Goal: Register for event/course

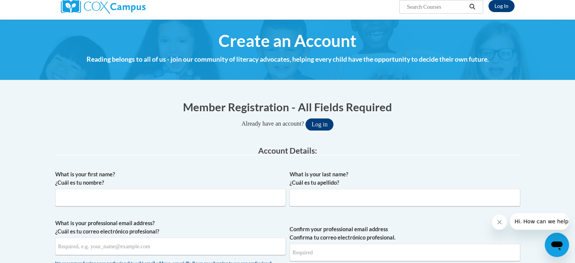
scroll to position [76, 0]
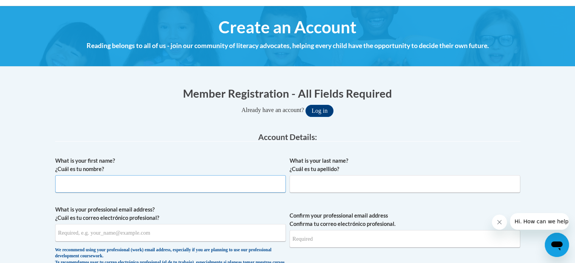
click at [124, 185] on input "What is your first name? ¿Cuál es tu nombre?" at bounding box center [170, 183] width 231 height 17
type input "[PERSON_NAME]"
click at [375, 181] on input "What is your last name? ¿Cuál es tu apellido?" at bounding box center [405, 183] width 231 height 17
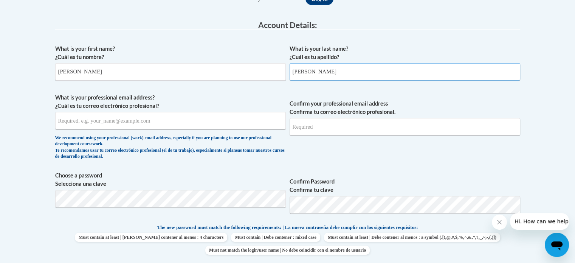
scroll to position [189, 0]
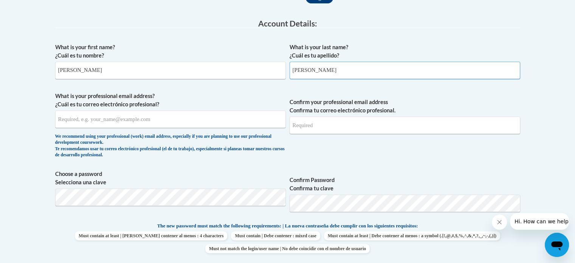
type input "[PERSON_NAME]"
click at [248, 121] on input "What is your professional email address? ¿Cuál es tu correo electrónico profesi…" at bounding box center [170, 118] width 231 height 17
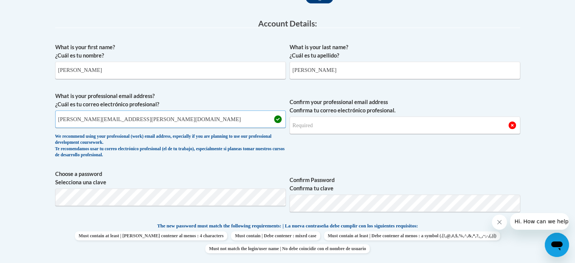
type input "[PERSON_NAME][EMAIL_ADDRESS][PERSON_NAME][DOMAIN_NAME]"
click at [327, 125] on input "Confirm your professional email address Confirma tu correo electrónico profesio…" at bounding box center [405, 124] width 231 height 17
type input "[PERSON_NAME][EMAIL_ADDRESS][PERSON_NAME][DOMAIN_NAME]"
click at [310, 140] on span "Confirm your professional email address Confirma tu correo electrónico profesio…" at bounding box center [405, 127] width 231 height 70
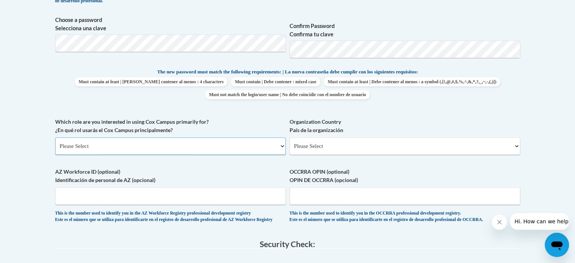
scroll to position [386, 0]
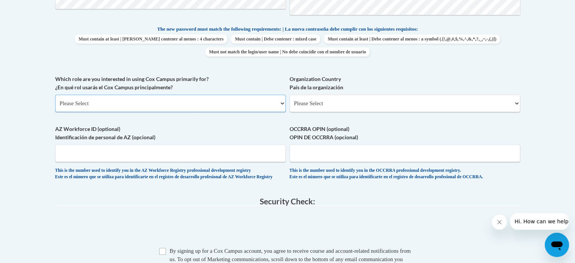
click at [162, 97] on select "Please Select College/University | Colegio/Universidad Community/Nonprofit Part…" at bounding box center [170, 103] width 231 height 17
select select "fbf2d438-af2f-41f8-98f1-81c410e29de3"
click at [55, 95] on select "Please Select College/University | Colegio/Universidad Community/Nonprofit Part…" at bounding box center [170, 103] width 231 height 17
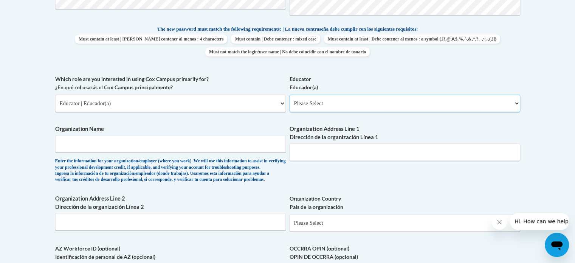
click at [321, 104] on select "Please Select Early Learning/Daycare Teacher/Family Home Care Provider | Maestr…" at bounding box center [405, 103] width 231 height 17
select select "8e40623d-54d0-45cd-9f92-5df65cd3f8cf"
click at [290, 95] on select "Please Select Early Learning/Daycare Teacher/Family Home Care Provider | Maestr…" at bounding box center [405, 103] width 231 height 17
click at [175, 146] on input "Organization Name" at bounding box center [170, 143] width 231 height 17
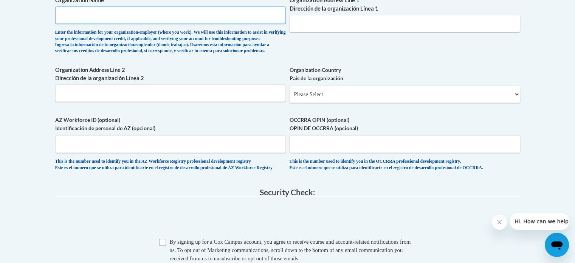
scroll to position [537, 0]
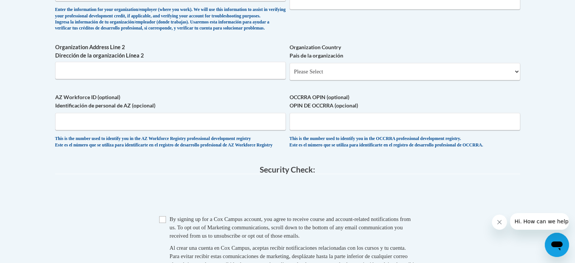
click at [161, 242] on span "Checkbox By signing up for a Cox Campus account, you agree to receive course an…" at bounding box center [287, 250] width 257 height 70
click at [164, 223] on input "Checkbox" at bounding box center [162, 219] width 7 height 7
checkbox input "true"
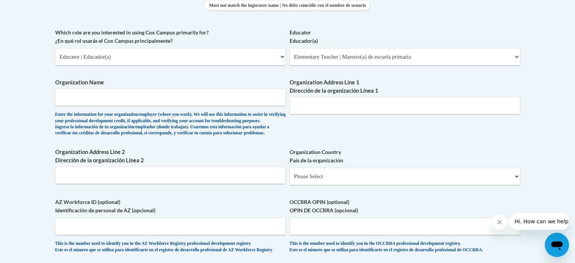
scroll to position [423, 0]
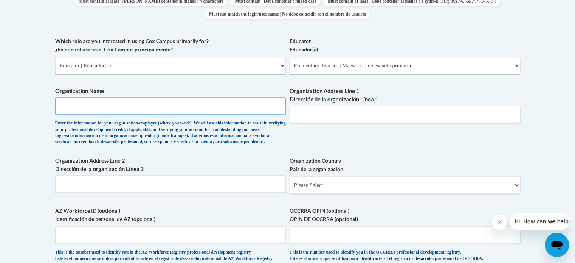
click at [90, 99] on input "Organization Name" at bounding box center [170, 105] width 231 height 17
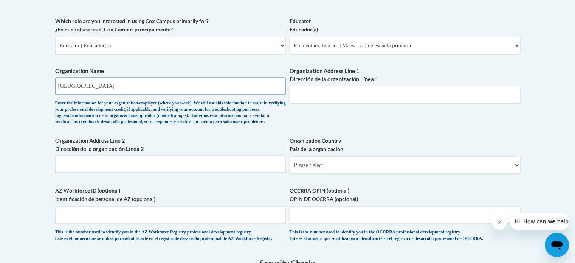
scroll to position [461, 0]
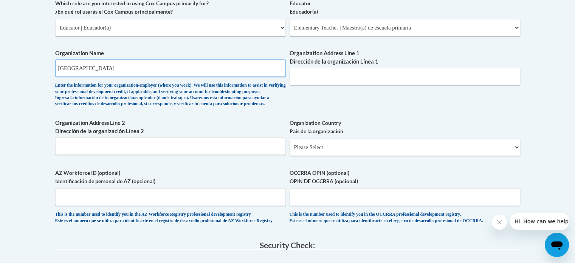
type input "Racine Unified School District"
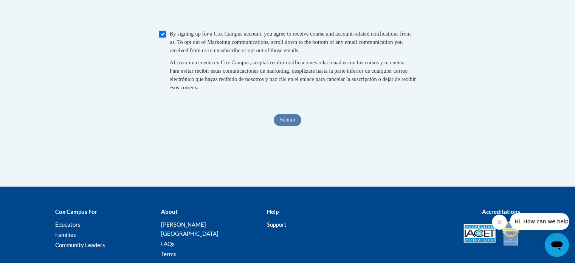
scroll to position [736, 0]
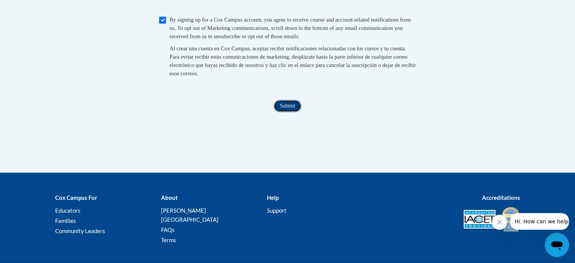
click at [293, 112] on input "Submit" at bounding box center [287, 106] width 27 height 12
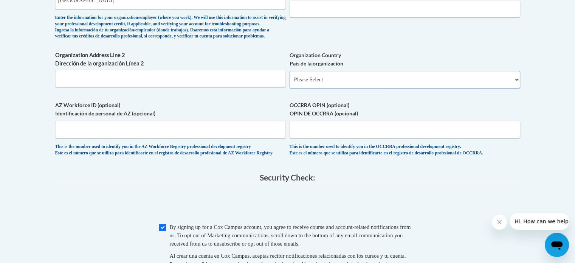
click at [318, 88] on select "Please Select United States | Estados Unidos Outside of the United States | Fue…" at bounding box center [405, 79] width 231 height 17
select select "ad49bcad-a171-4b2e-b99c-48b446064914"
click at [290, 83] on select "Please Select United States | Estados Unidos Outside of the United States | Fue…" at bounding box center [405, 79] width 231 height 17
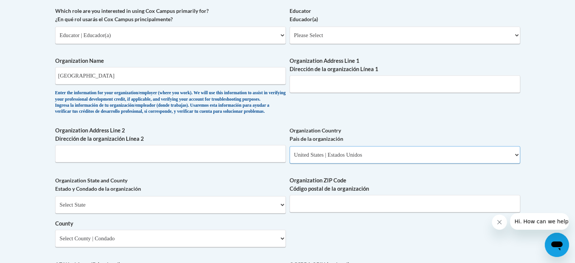
scroll to position [453, 0]
click at [309, 36] on select "Please Select Early Learning/Daycare Teacher/Family Home Care Provider | Maestr…" at bounding box center [405, 35] width 231 height 17
select select "8e40623d-54d0-45cd-9f92-5df65cd3f8cf"
click at [290, 27] on select "Please Select Early Learning/Daycare Teacher/Family Home Care Provider | Maestr…" at bounding box center [405, 35] width 231 height 17
click at [302, 79] on input "Organization Address Line 1 Dirección de la organización Línea 1" at bounding box center [405, 84] width 231 height 17
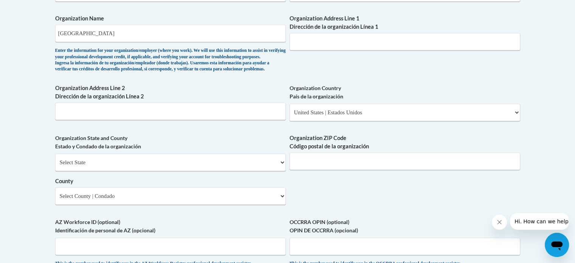
scroll to position [495, 0]
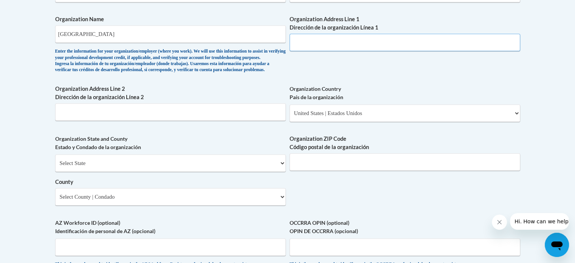
click at [305, 43] on input "Organization Address Line 1 Dirección de la organización Línea 1" at bounding box center [405, 42] width 231 height 17
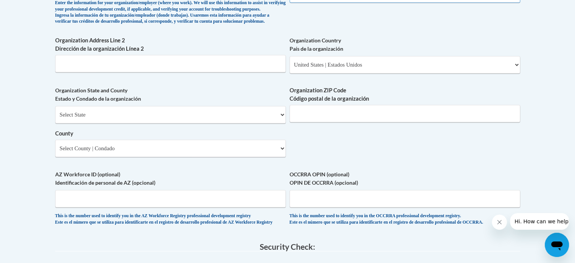
scroll to position [545, 0]
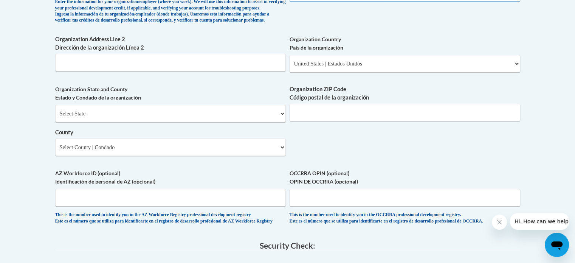
type input "3109 Mount Pleasant St"
click at [270, 122] on select "Select State Alabama Alaska Arizona Arkansas California Colorado Connecticut De…" at bounding box center [170, 113] width 231 height 17
select select "Wisconsin"
click at [55, 117] on select "Select State Alabama Alaska Arizona Arkansas California Colorado Connecticut De…" at bounding box center [170, 113] width 231 height 17
drag, startPoint x: 180, startPoint y: 158, endPoint x: 171, endPoint y: 160, distance: 8.9
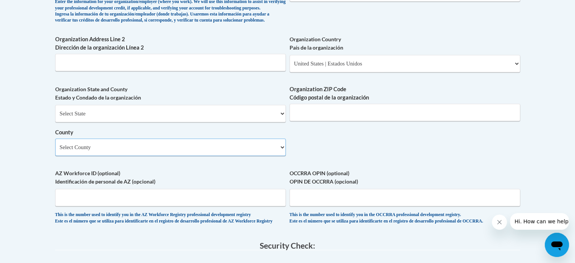
click at [171, 156] on select "Select County Adams Ashland Barron Bayfield Brown Buffalo Burnett Calumet Chipp…" at bounding box center [170, 146] width 231 height 17
select select "Racine"
click at [55, 150] on select "Select County Adams Ashland Barron Bayfield Brown Buffalo Burnett Calumet Chipp…" at bounding box center [170, 146] width 231 height 17
click at [310, 121] on input "Organization ZIP Code Código postal de la organización" at bounding box center [405, 112] width 231 height 17
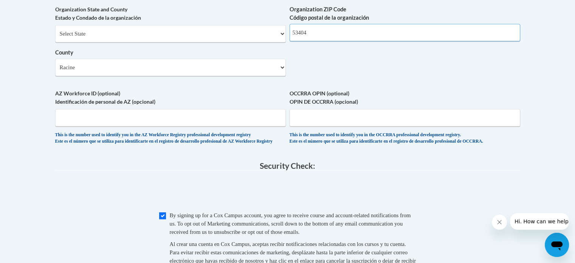
scroll to position [664, 0]
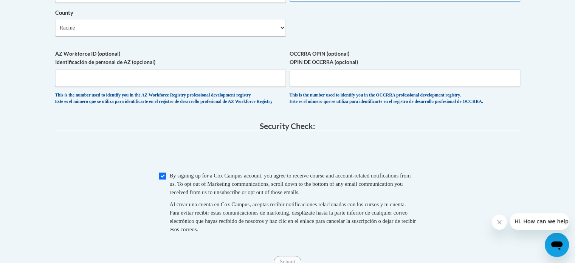
type input "53404"
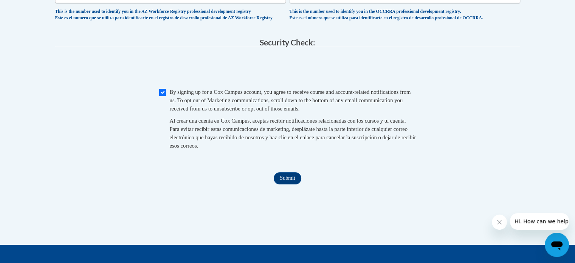
scroll to position [755, 0]
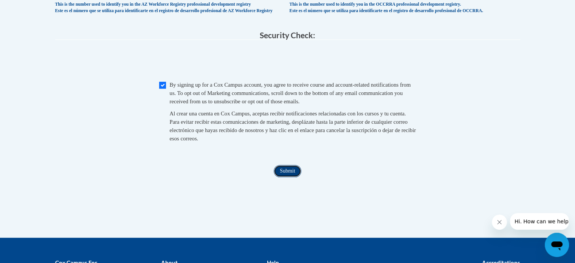
click at [280, 177] on input "Submit" at bounding box center [287, 171] width 27 height 12
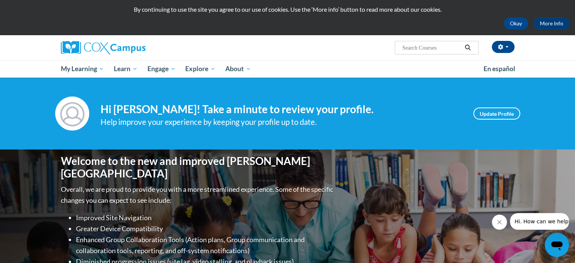
scroll to position [21, 0]
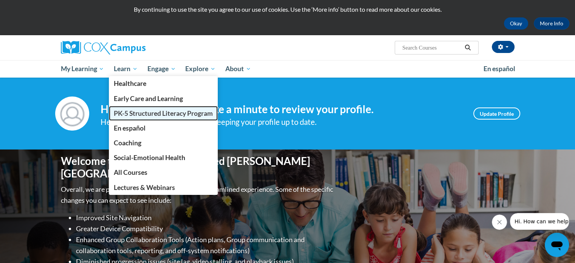
click at [140, 111] on span "PK-5 Structured Literacy Program" at bounding box center [163, 113] width 99 height 8
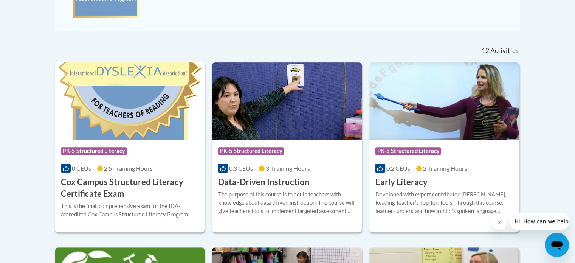
scroll to position [327, 0]
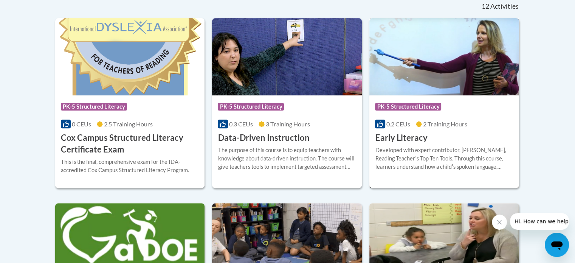
click at [407, 142] on h3 "Early Literacy" at bounding box center [401, 138] width 52 height 12
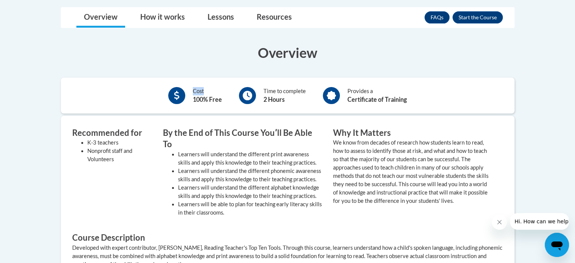
scroll to position [136, 0]
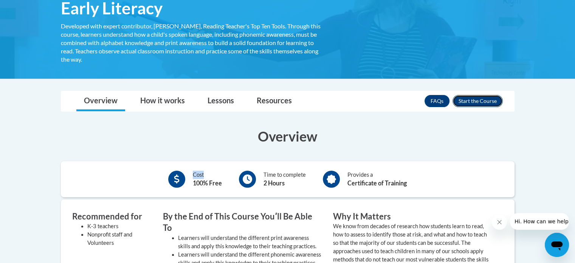
click at [464, 102] on button "Enroll" at bounding box center [478, 101] width 50 height 12
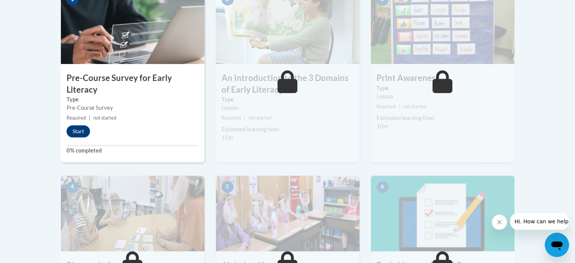
scroll to position [265, 0]
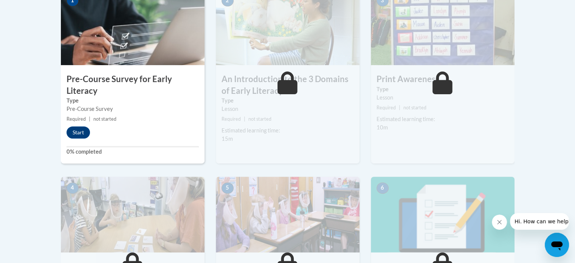
click at [107, 60] on img at bounding box center [133, 27] width 144 height 76
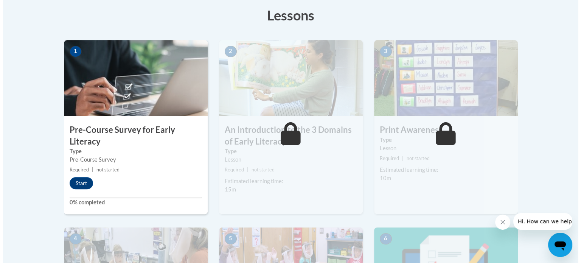
scroll to position [227, 0]
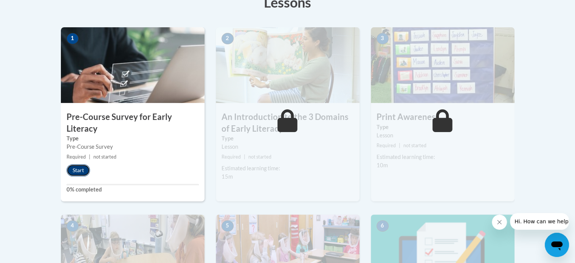
click at [82, 166] on button "Start" at bounding box center [78, 170] width 23 height 12
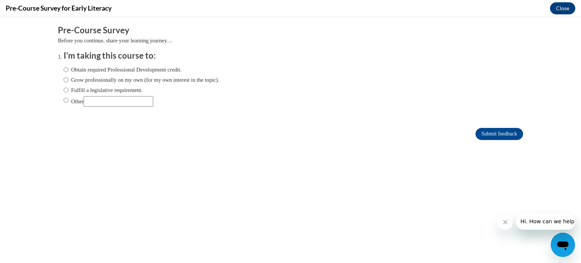
scroll to position [0, 0]
click at [58, 72] on ol "I'm taking this course to: Obtain required Professional Development credit. Gro…" at bounding box center [290, 84] width 465 height 68
click at [64, 68] on input "Obtain required Professional Development credit." at bounding box center [66, 69] width 5 height 8
radio input "true"
click at [482, 133] on input "Submit feedback" at bounding box center [499, 134] width 48 height 12
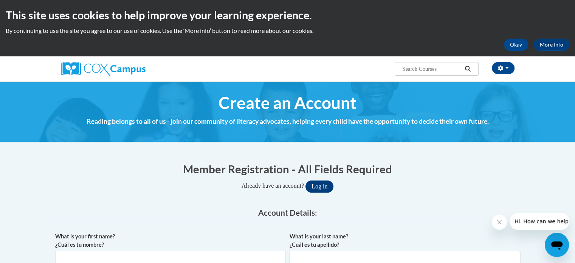
type input "[PERSON_NAME][EMAIL_ADDRESS][PERSON_NAME][DOMAIN_NAME]"
click at [329, 191] on button "Log in" at bounding box center [320, 186] width 28 height 12
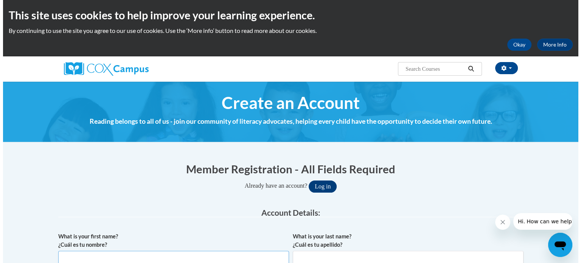
scroll to position [5, 0]
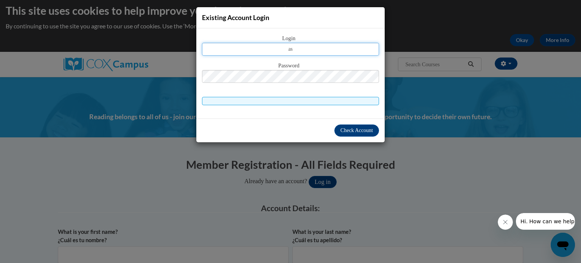
type input "ashley.jackson-shannon@rusd.org"
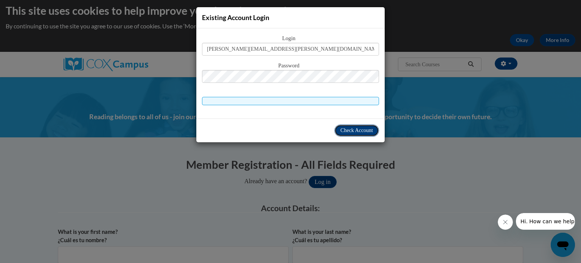
click at [345, 125] on button "Check Account" at bounding box center [356, 130] width 45 height 12
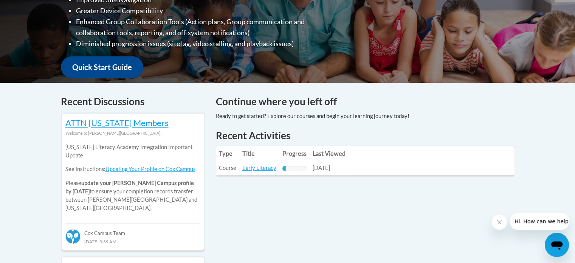
scroll to position [302, 0]
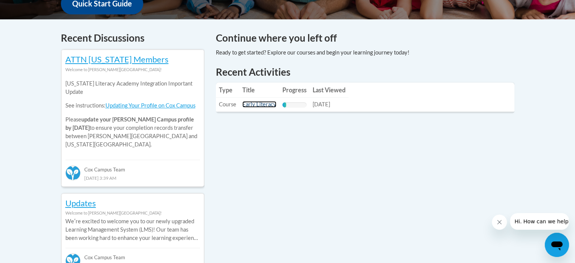
click at [257, 104] on link "Early Literacy" at bounding box center [259, 104] width 34 height 6
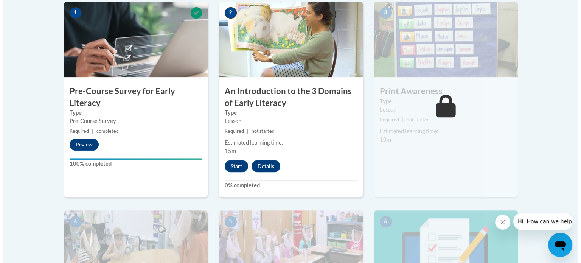
scroll to position [265, 0]
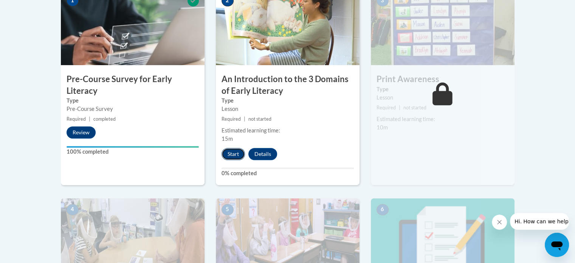
click at [227, 152] on button "Start" at bounding box center [233, 154] width 23 height 12
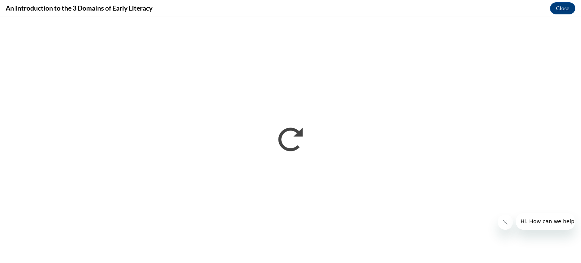
scroll to position [0, 0]
